Goal: Information Seeking & Learning: Check status

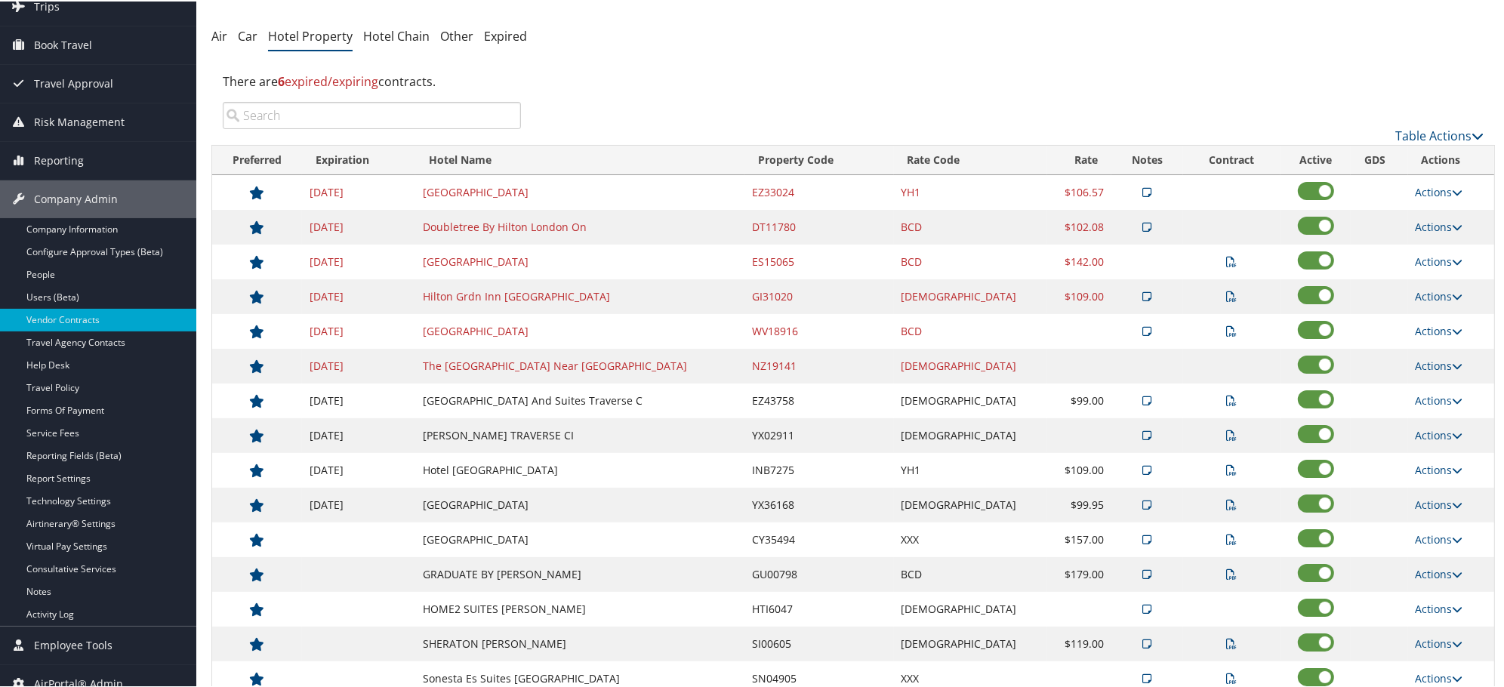
scroll to position [168, 0]
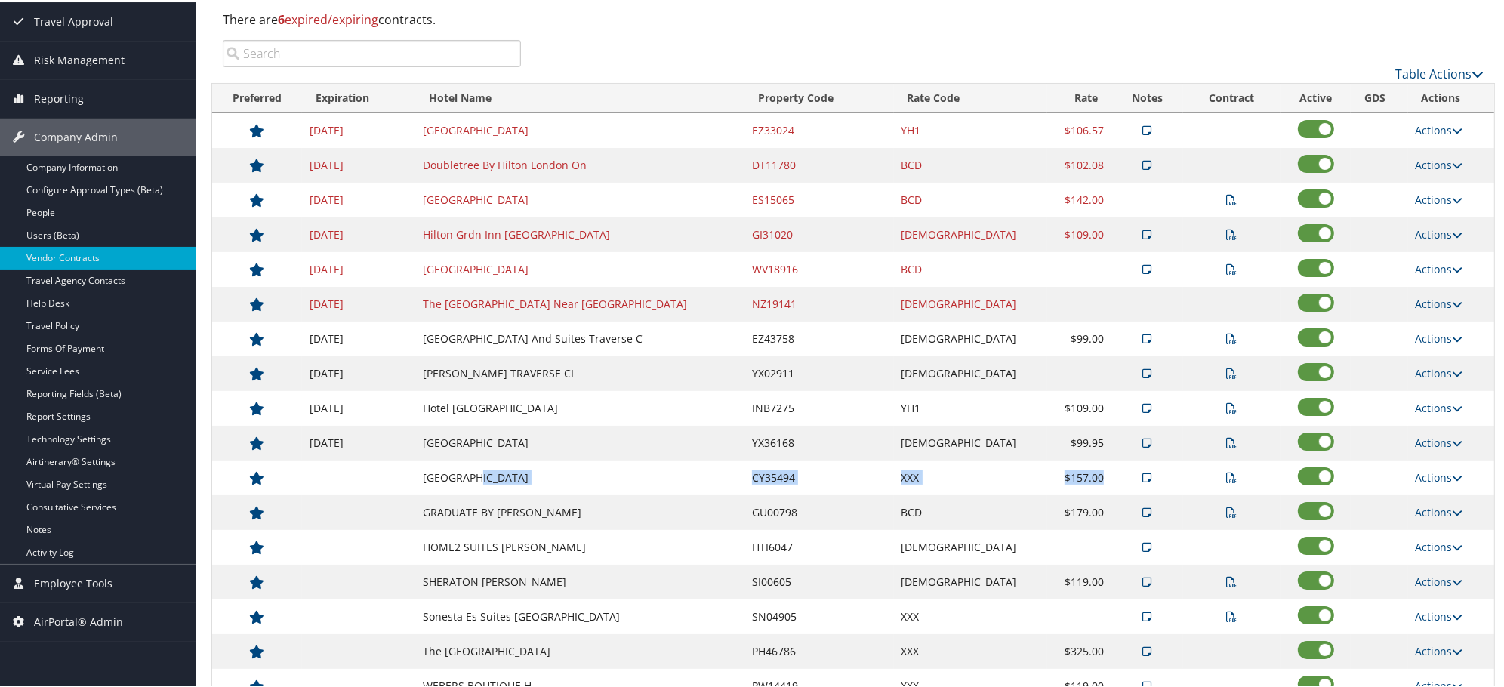
drag, startPoint x: 483, startPoint y: 485, endPoint x: 1257, endPoint y: 472, distance: 774.0
click at [1257, 472] on tr "[GEOGRAPHIC_DATA] Marriott CY35494 XXX $157.00 Actions View Notes View Contract…" at bounding box center [853, 476] width 1282 height 35
click at [1226, 482] on icon at bounding box center [1231, 476] width 11 height 11
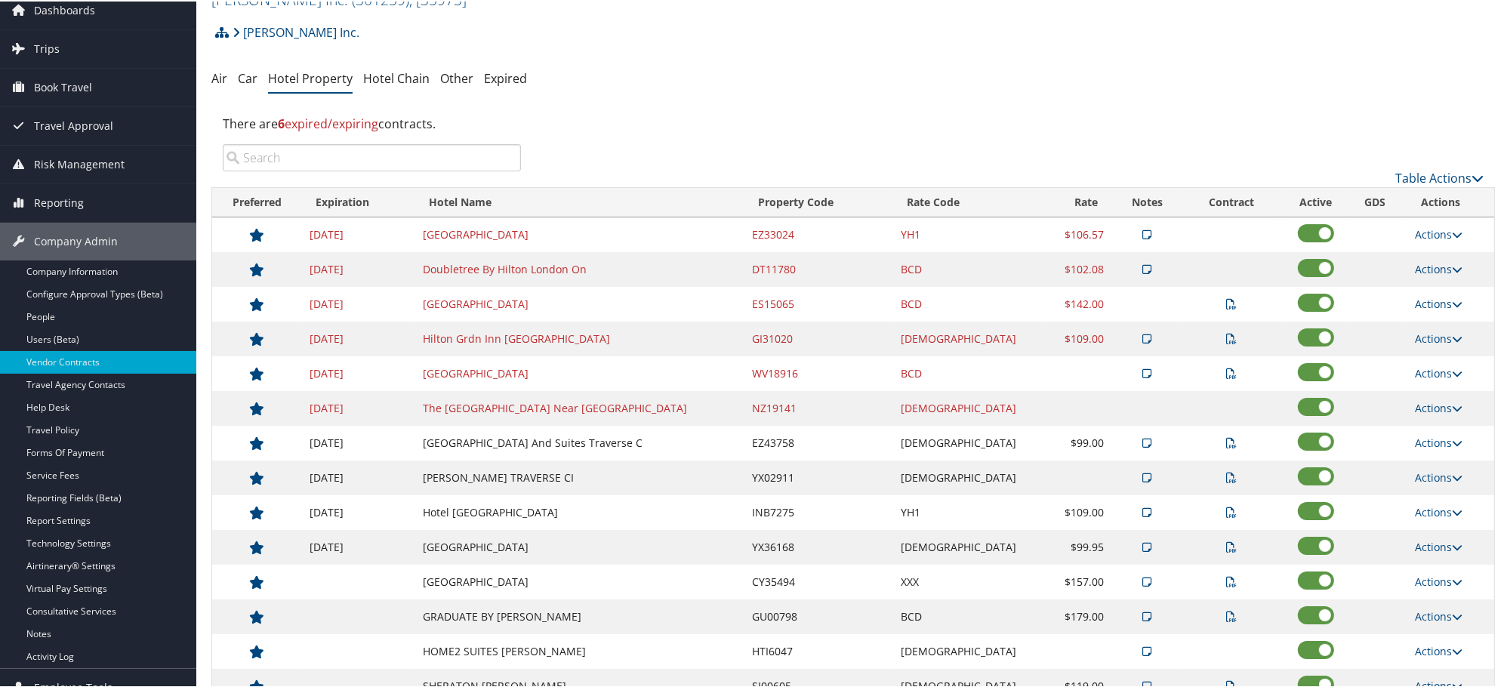
scroll to position [0, 0]
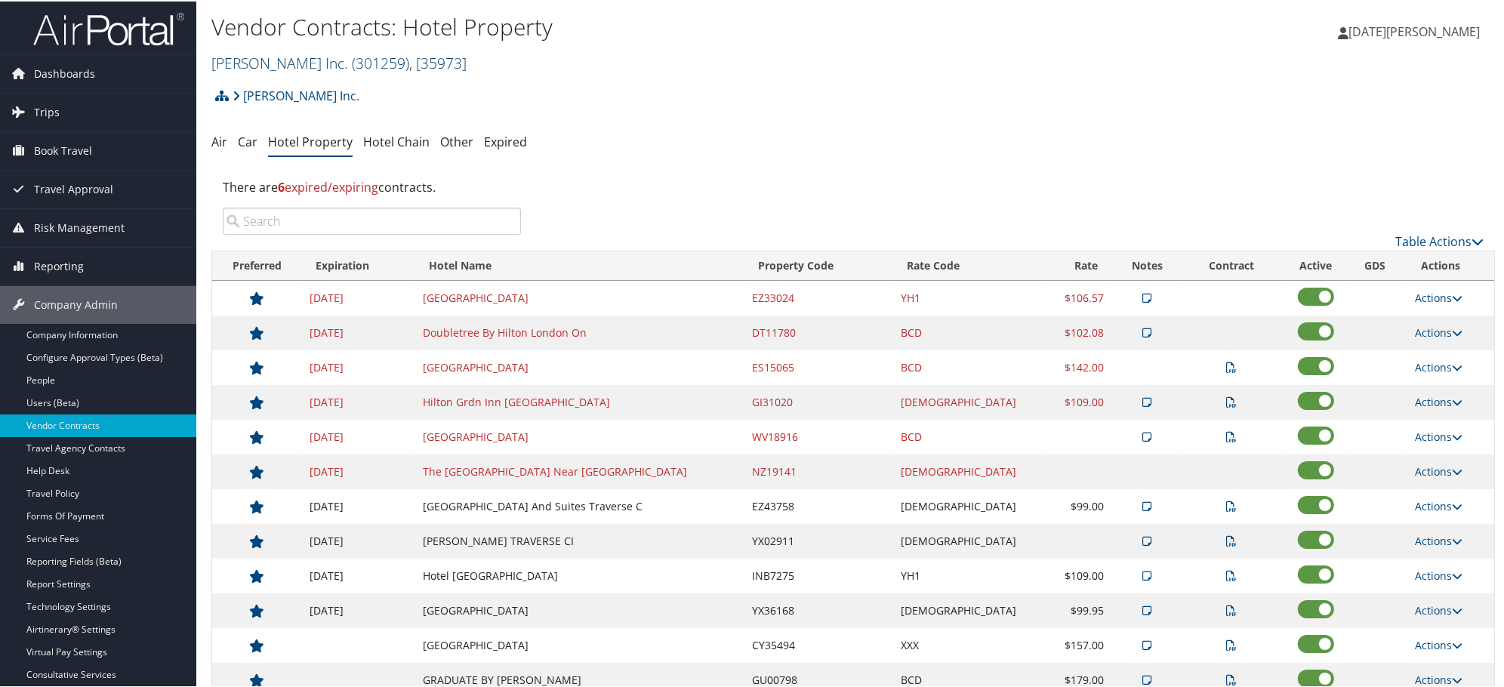
click at [352, 60] on span "( 301259 )" at bounding box center [380, 61] width 57 height 20
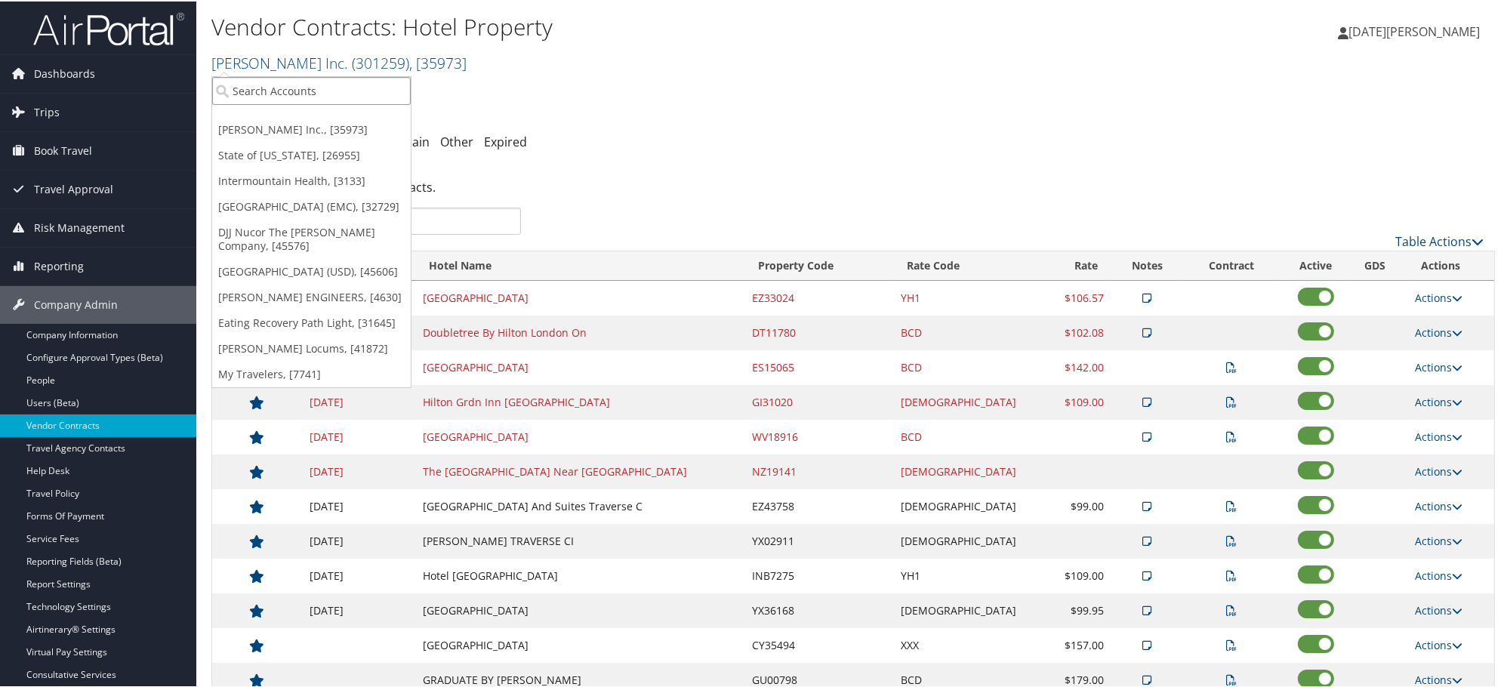
click at [312, 83] on input "search" at bounding box center [311, 89] width 199 height 28
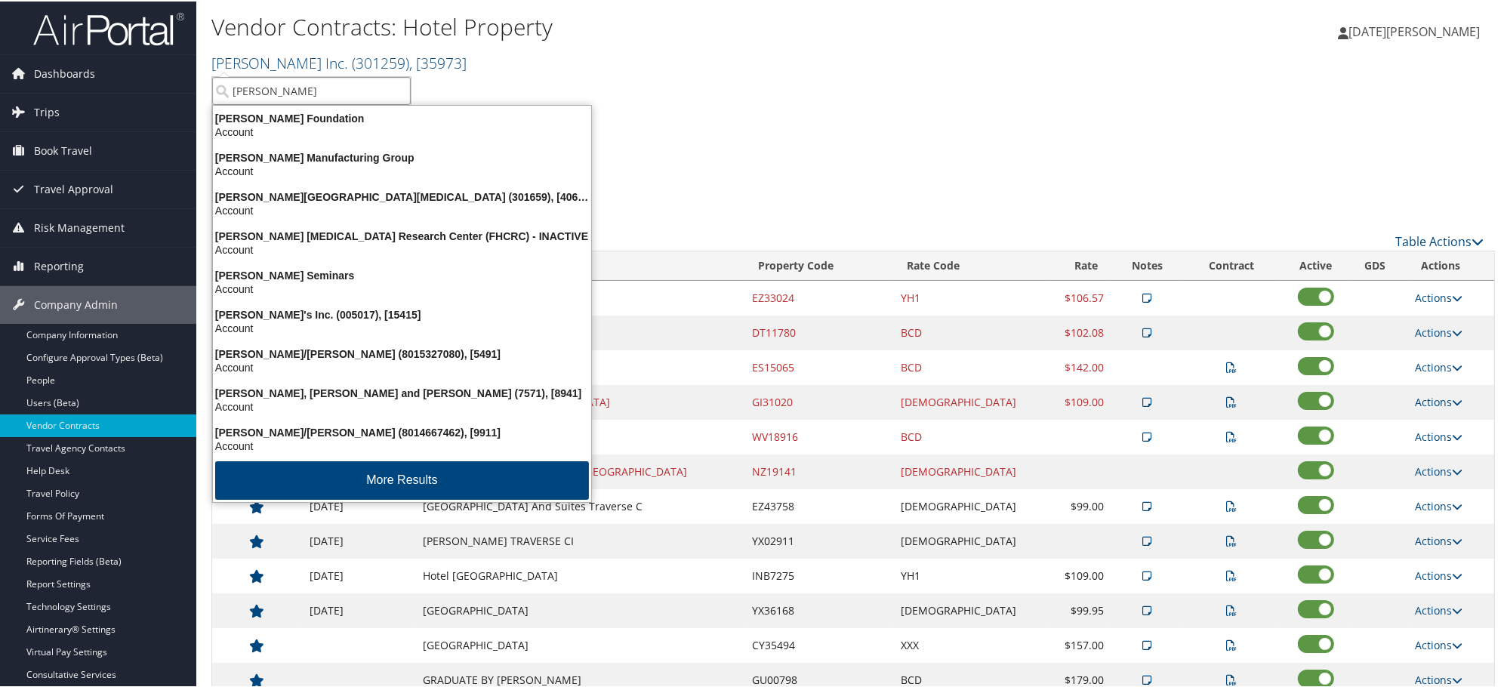
type input "[PERSON_NAME]"
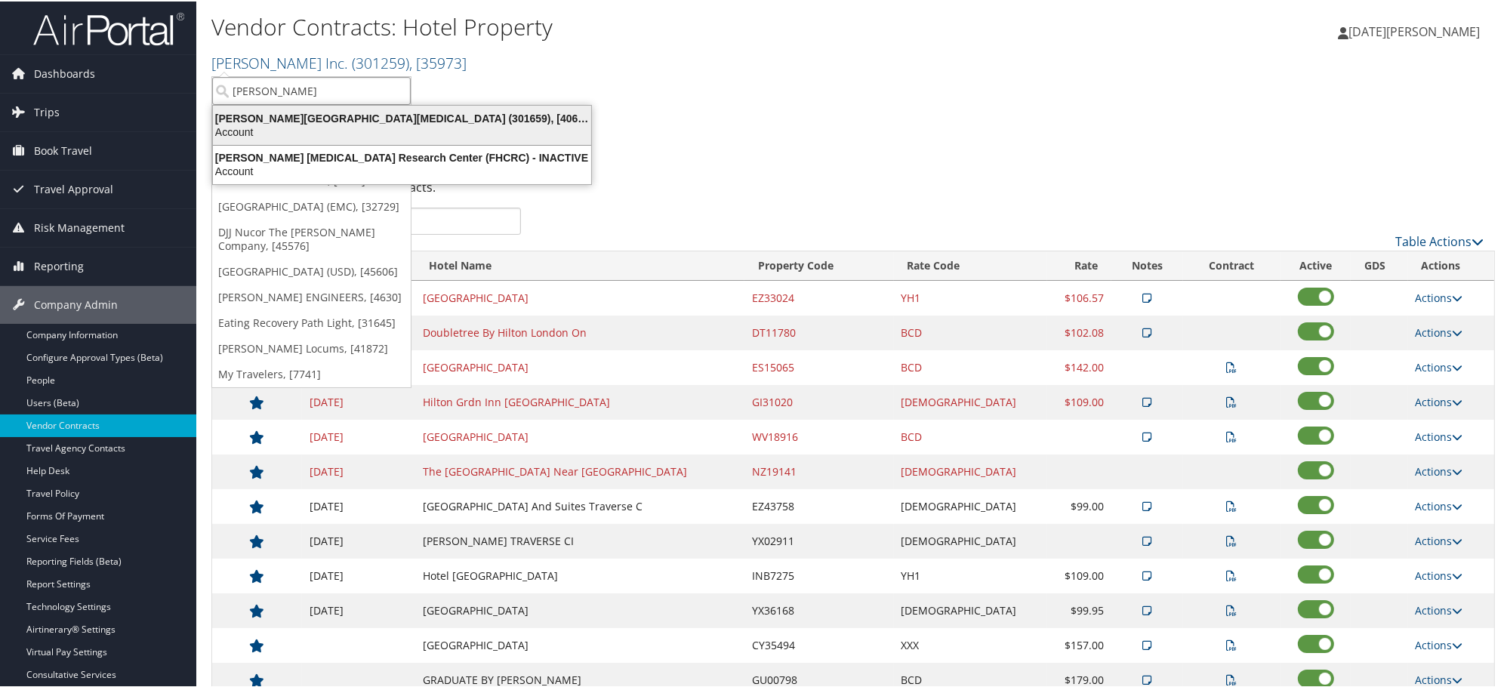
click at [291, 119] on div "[PERSON_NAME][GEOGRAPHIC_DATA][MEDICAL_DATA] (301659), [40671]" at bounding box center [402, 117] width 396 height 14
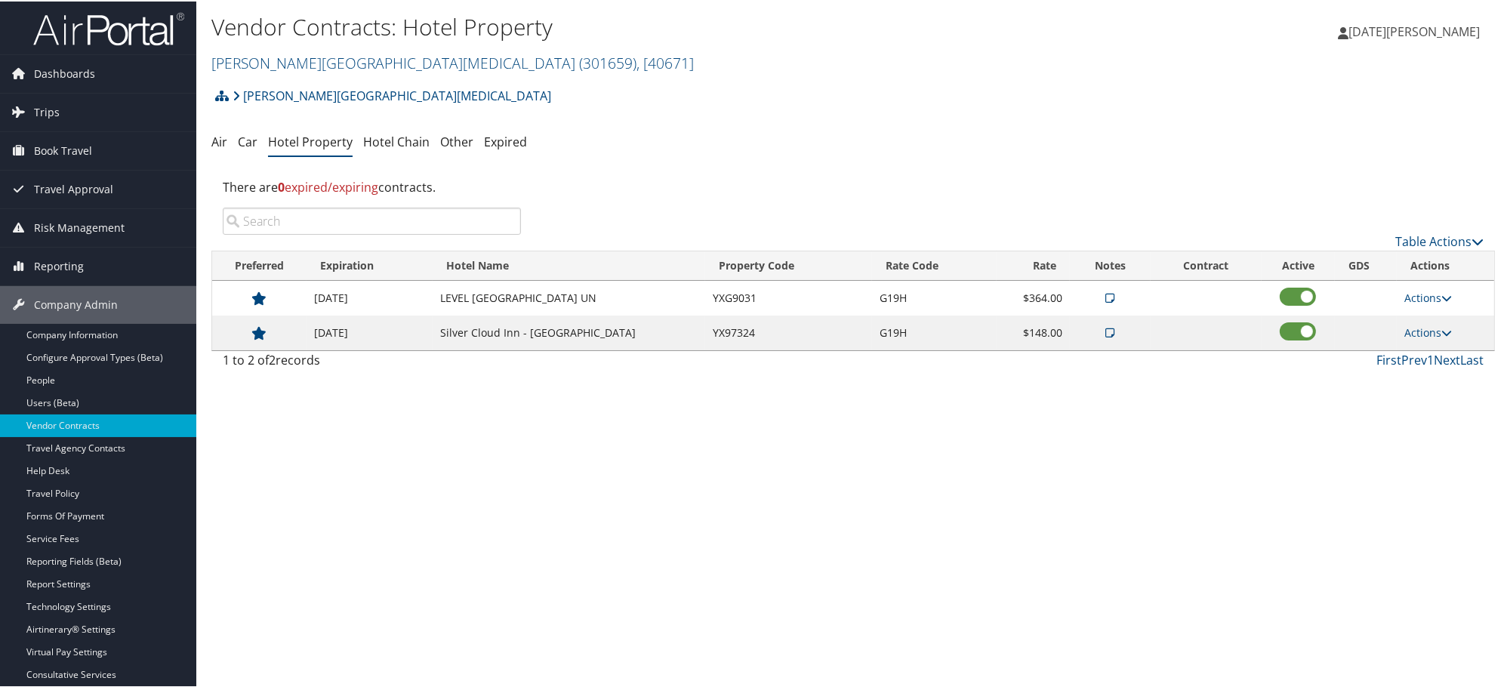
click at [1106, 295] on icon at bounding box center [1110, 296] width 9 height 11
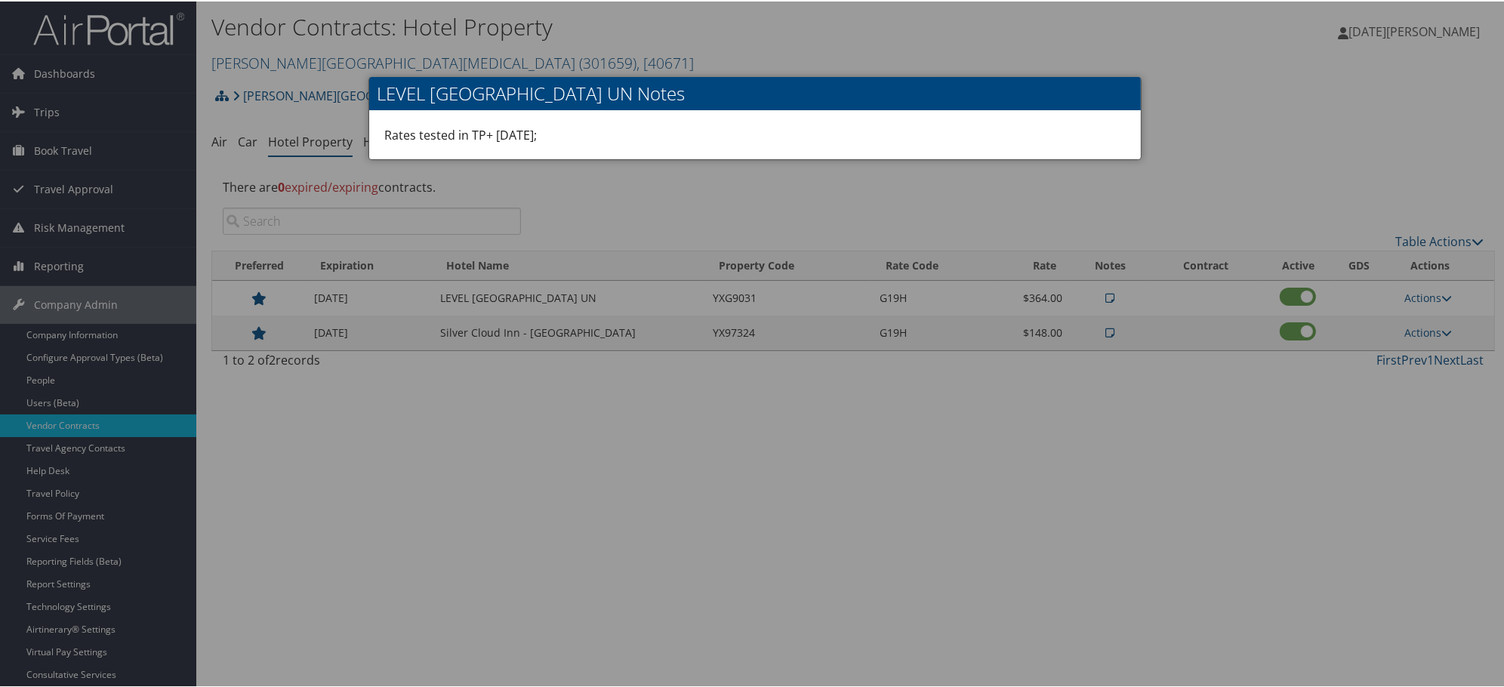
click at [990, 511] on div at bounding box center [755, 343] width 1510 height 687
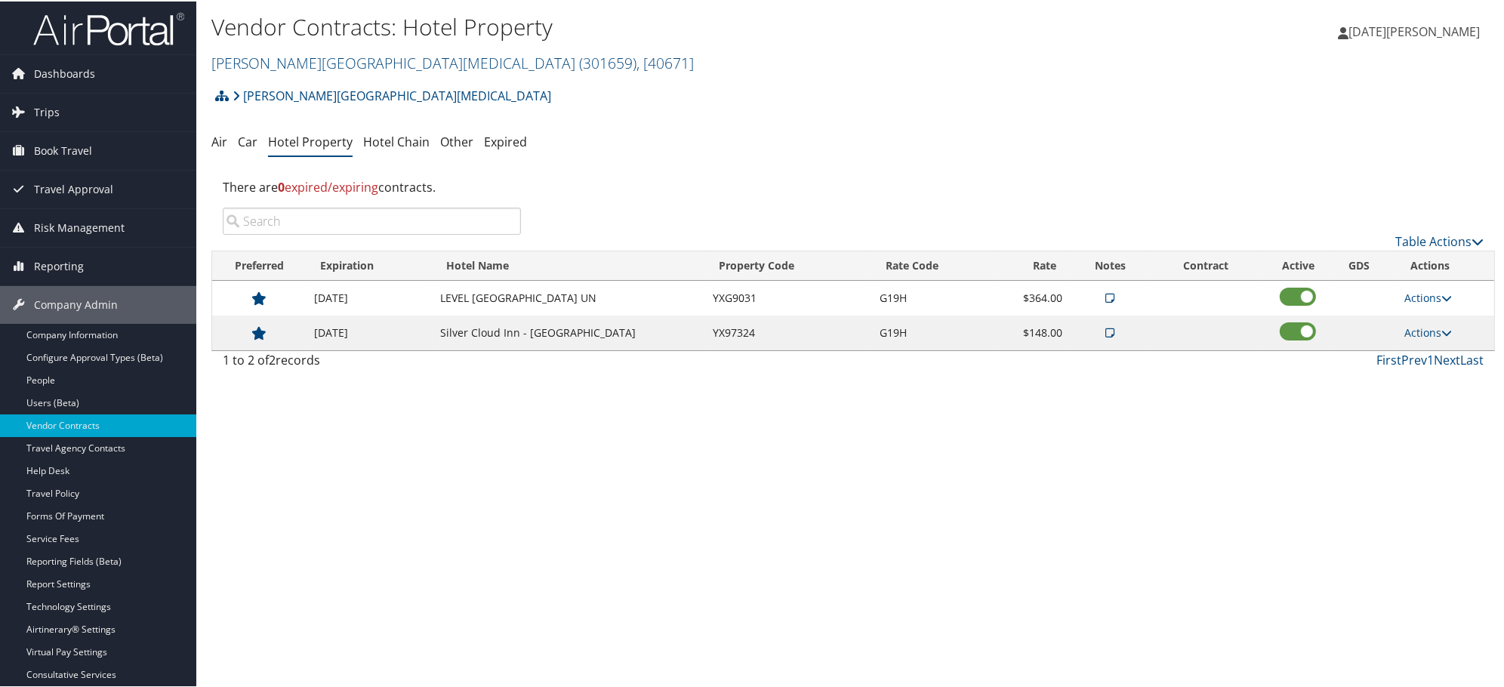
click at [733, 443] on div "Vendor Contracts: Hotel Property [PERSON_NAME][GEOGRAPHIC_DATA][MEDICAL_DATA] (…" at bounding box center [853, 343] width 1314 height 687
